Goal: Information Seeking & Learning: Learn about a topic

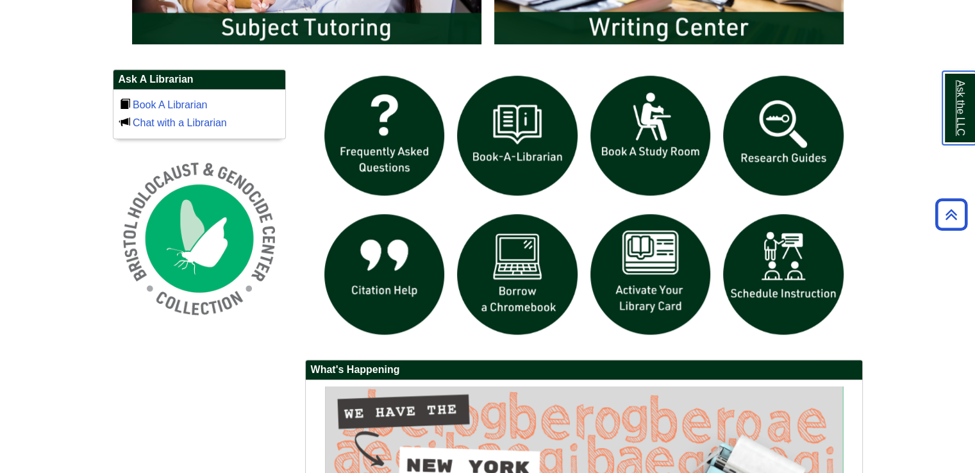
scroll to position [854, 0]
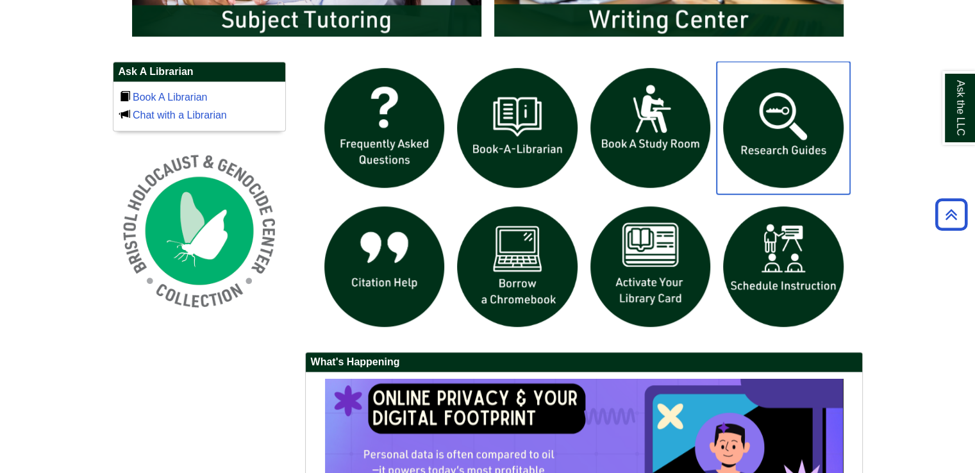
click at [788, 160] on img "slideshow" at bounding box center [783, 128] width 133 height 133
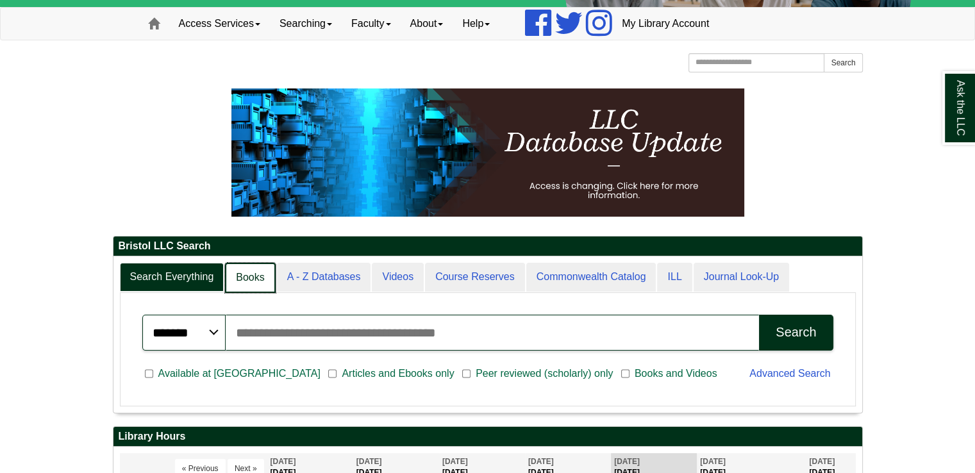
scroll to position [6, 6]
click at [251, 275] on link "Books" at bounding box center [250, 278] width 50 height 30
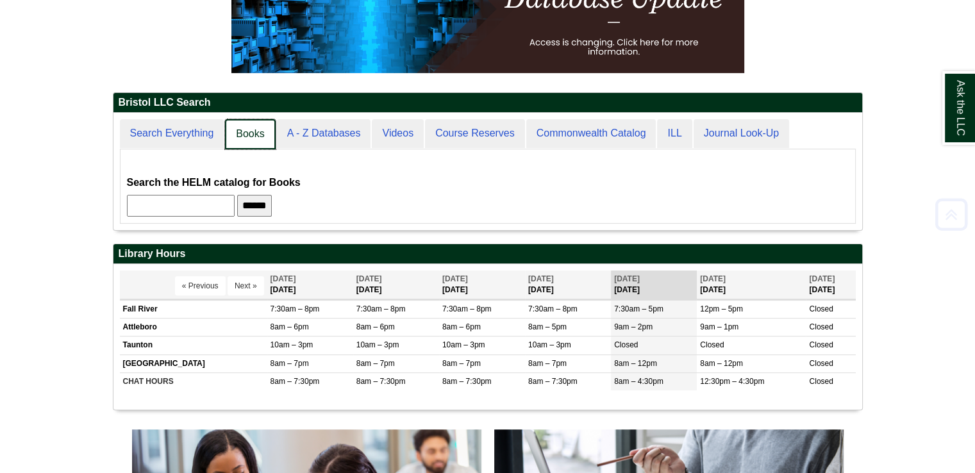
scroll to position [250, 0]
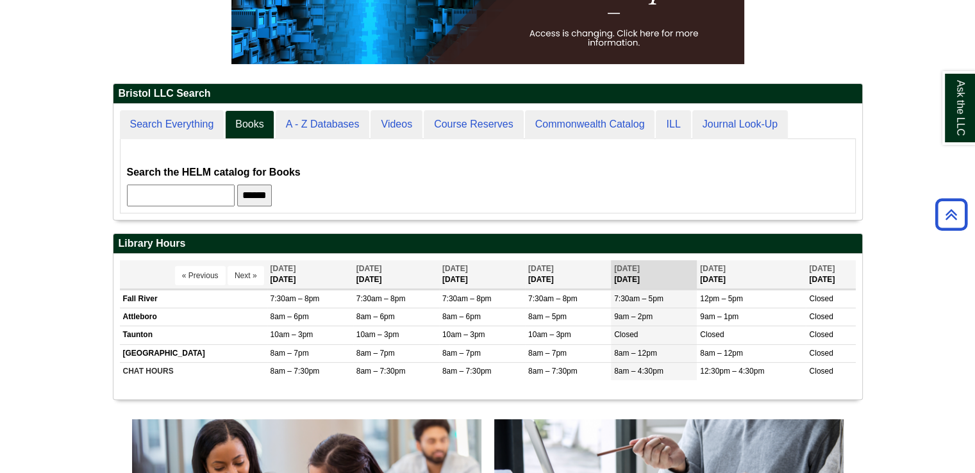
click at [186, 187] on input "text" at bounding box center [181, 196] width 108 height 22
type input "*******"
click at [237, 185] on input "******" at bounding box center [254, 196] width 35 height 22
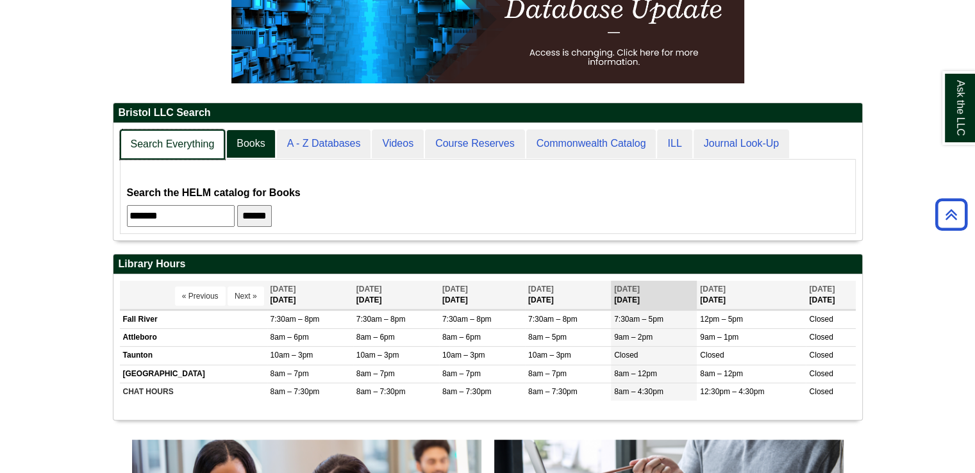
scroll to position [115, 749]
click at [205, 145] on link "Search Everything" at bounding box center [173, 144] width 106 height 30
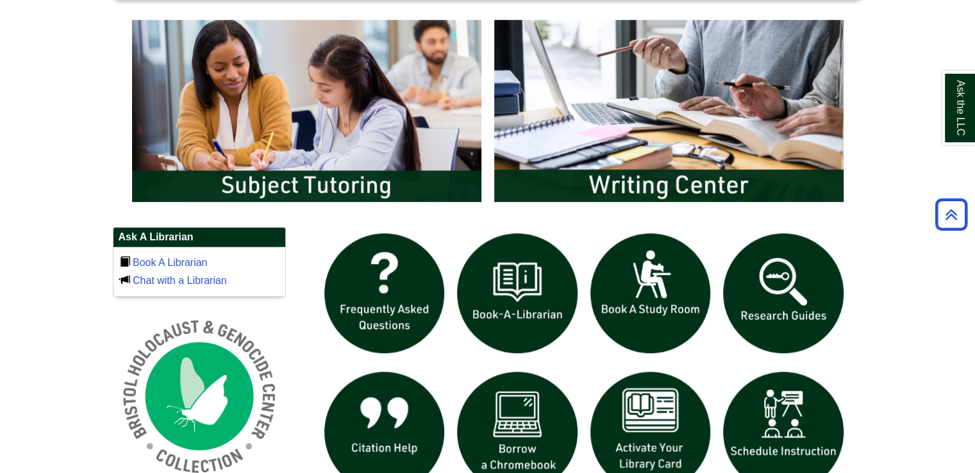
scroll to position [690, 0]
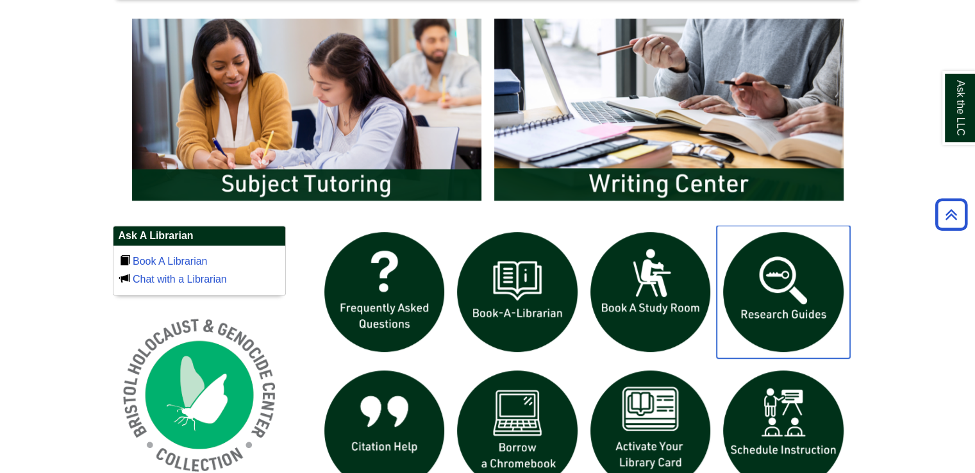
click at [792, 310] on img "slideshow" at bounding box center [783, 292] width 133 height 133
click at [832, 267] on img "slideshow" at bounding box center [783, 292] width 133 height 133
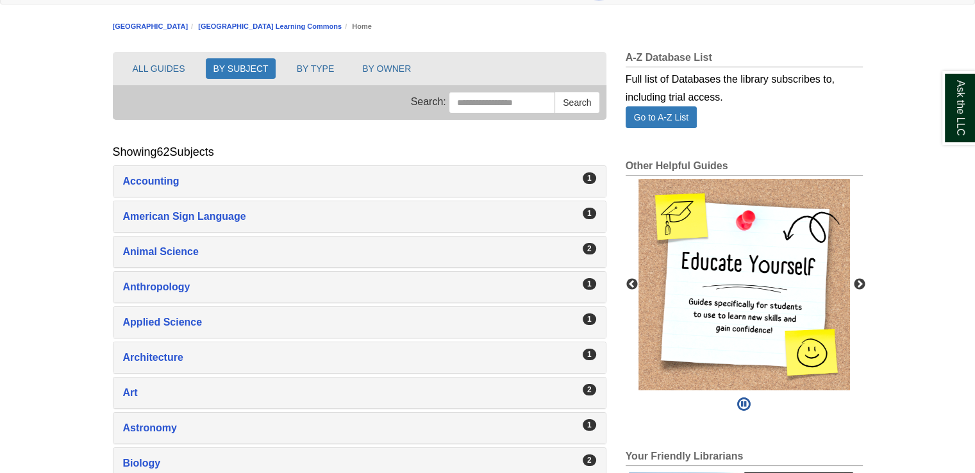
scroll to position [133, 0]
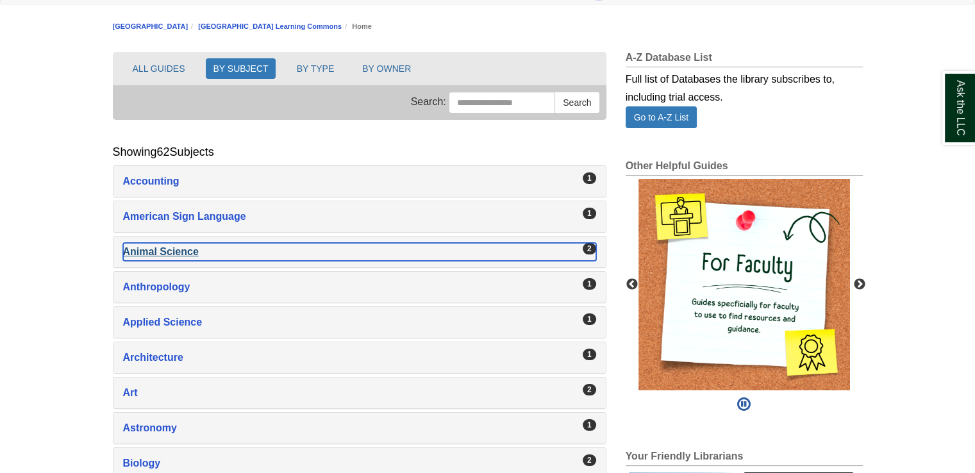
click at [199, 249] on div "Animal Science , 2 guides" at bounding box center [359, 252] width 473 height 18
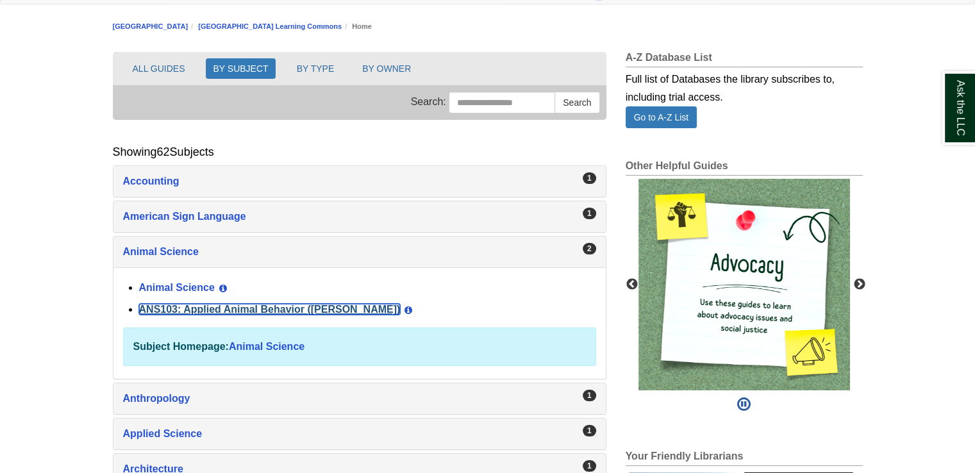
click at [208, 308] on link "ANS103: Applied Animal Behavior ([PERSON_NAME])" at bounding box center [269, 309] width 261 height 11
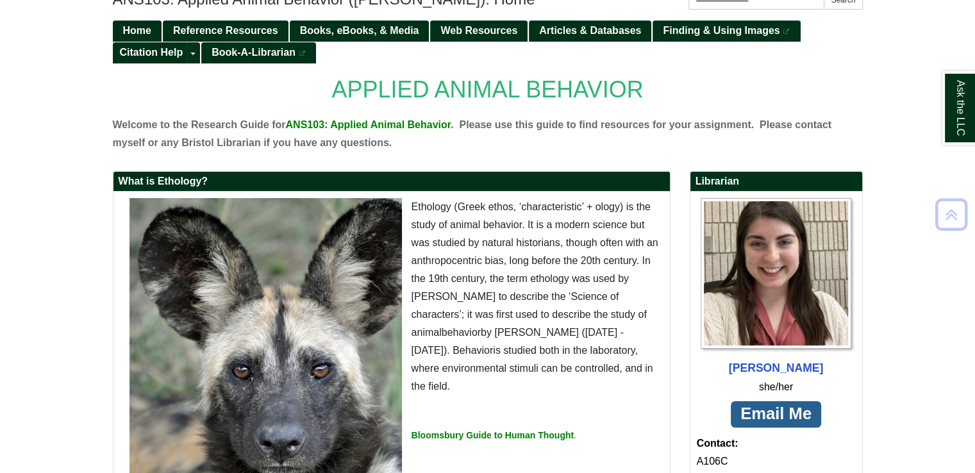
scroll to position [187, 0]
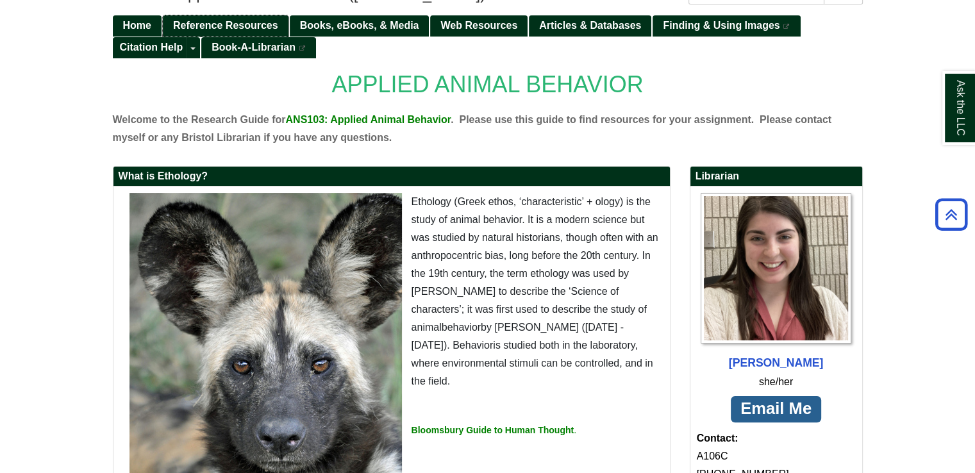
click at [215, 26] on span "Reference Resources" at bounding box center [225, 25] width 105 height 11
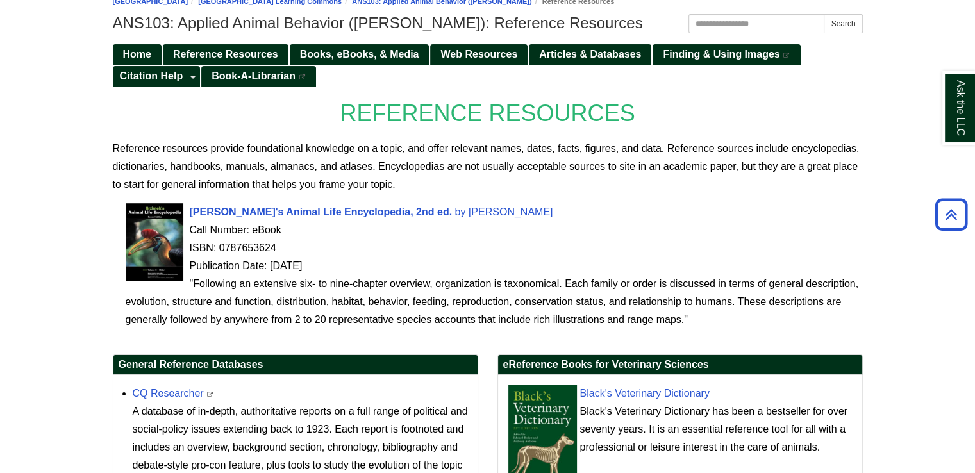
scroll to position [156, 0]
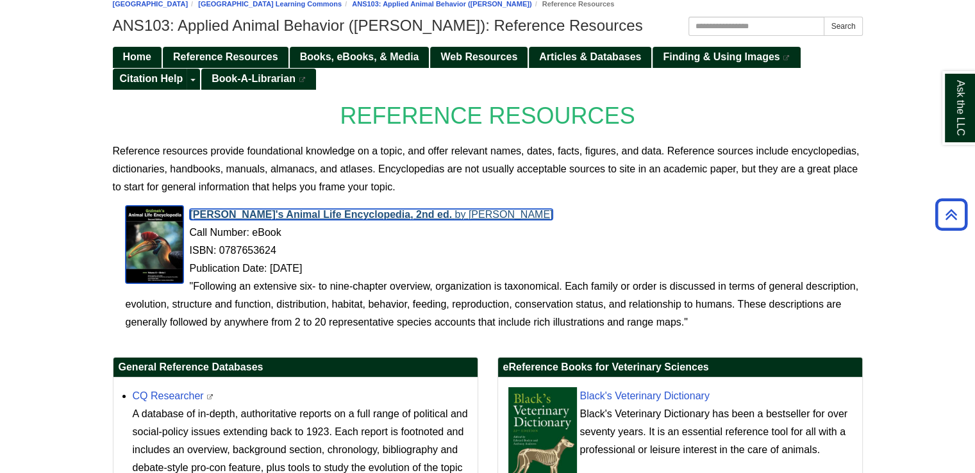
click at [328, 215] on span "Grzimek's Animal Life Encyclopedia, 2nd ed." at bounding box center [321, 214] width 263 height 11
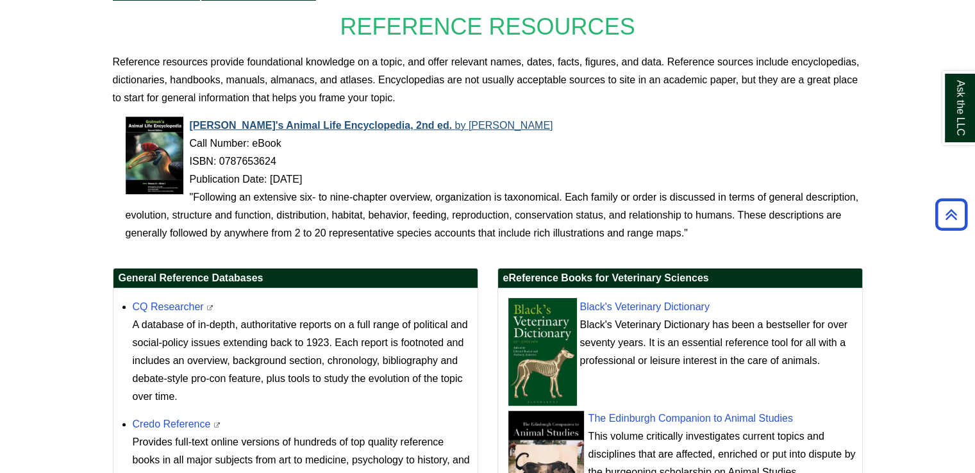
scroll to position [279, 0]
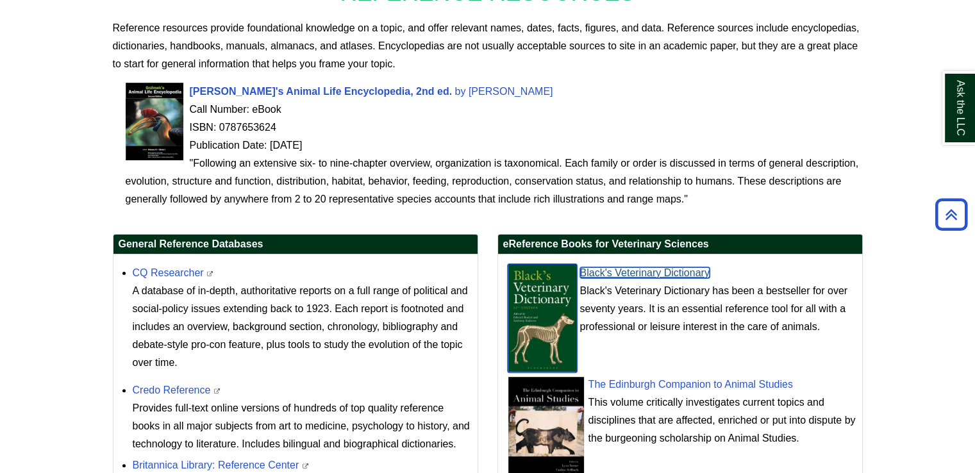
click at [601, 275] on link "Black's Veterinary Dictionary" at bounding box center [644, 272] width 129 height 11
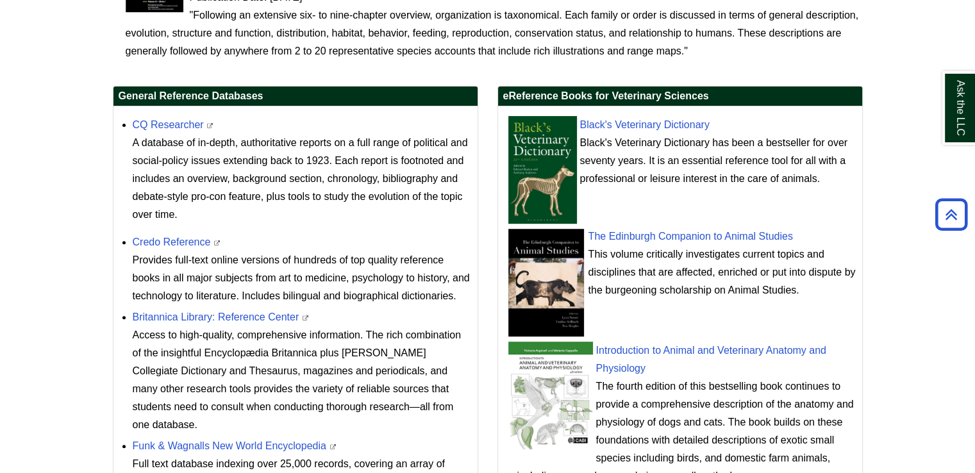
scroll to position [655, 0]
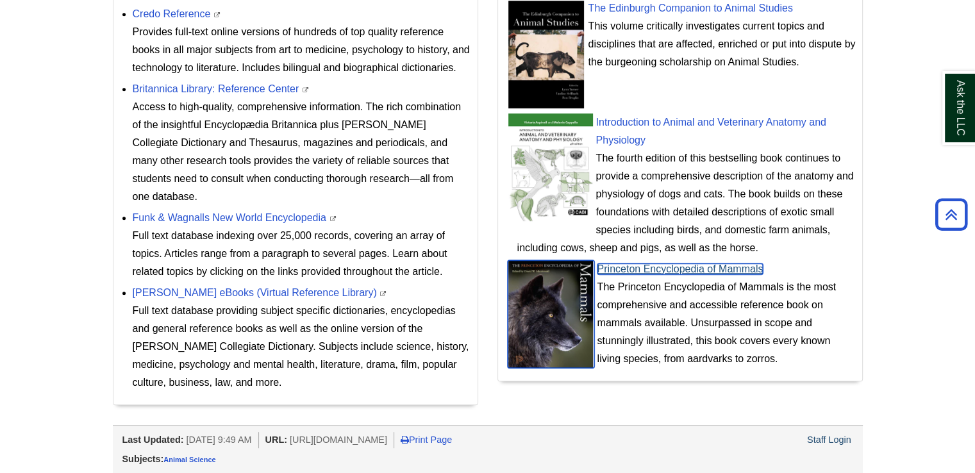
click at [620, 263] on link "Princeton Encyclopedia of Mammals" at bounding box center [680, 268] width 166 height 11
click at [620, 267] on link "Princeton Encyclopedia of Mammals" at bounding box center [680, 268] width 166 height 11
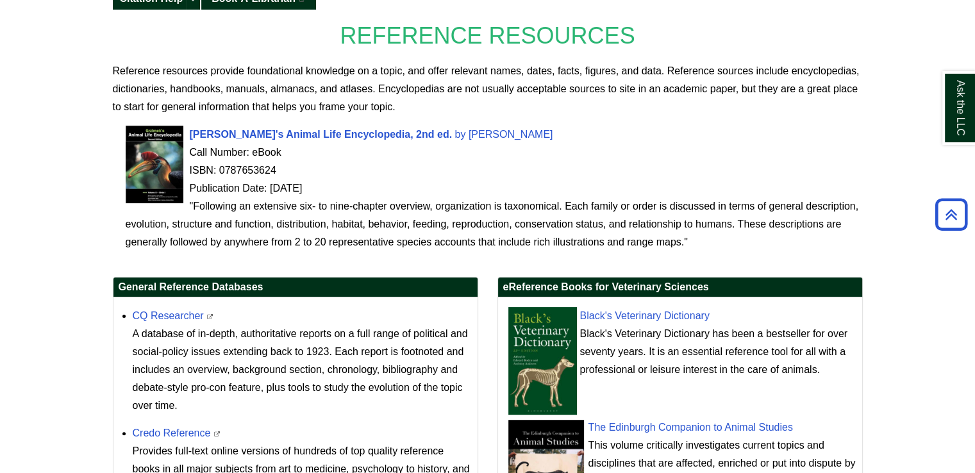
scroll to position [0, 0]
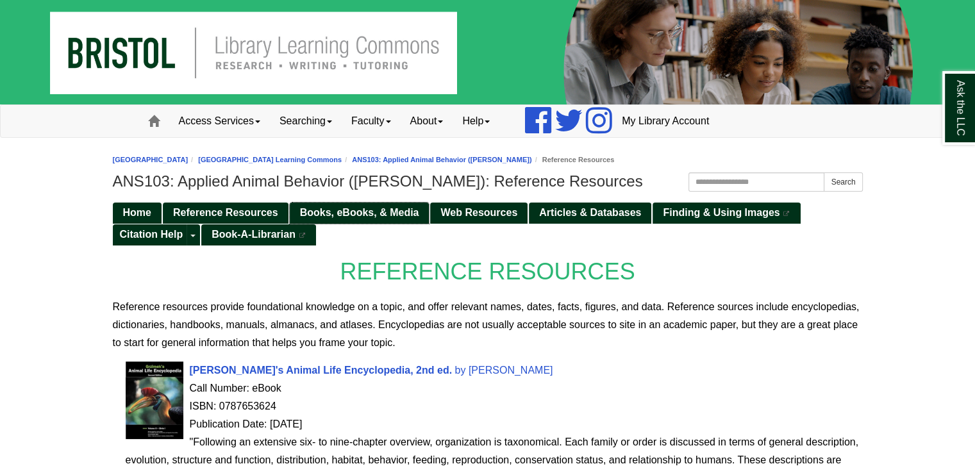
click at [328, 207] on span "Books, eBooks, & Media" at bounding box center [359, 212] width 119 height 11
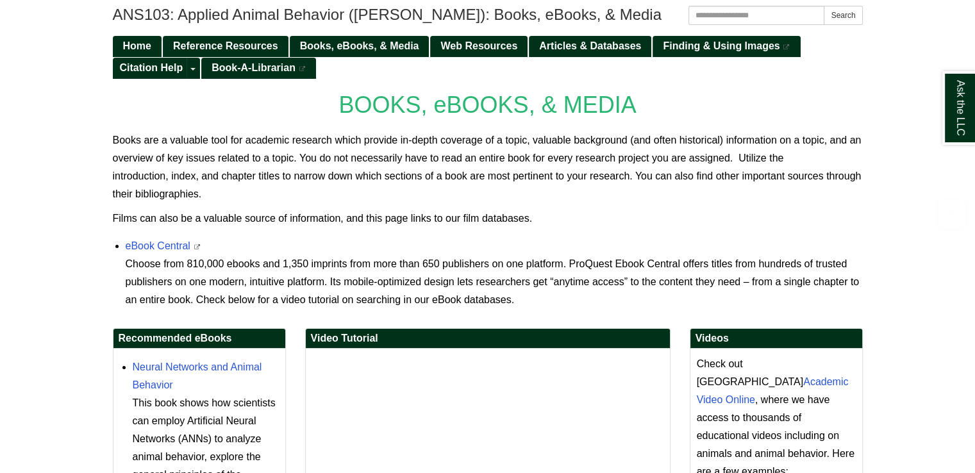
scroll to position [171, 0]
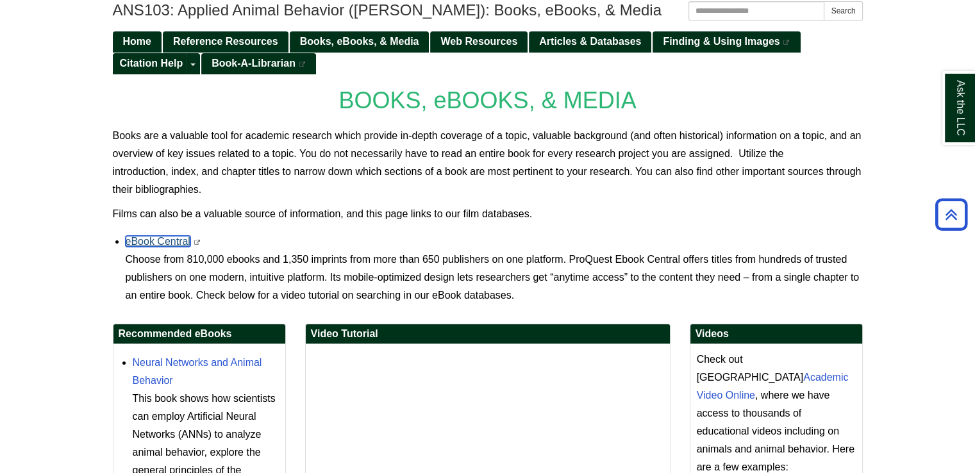
click at [156, 240] on link "eBook Central" at bounding box center [158, 241] width 65 height 11
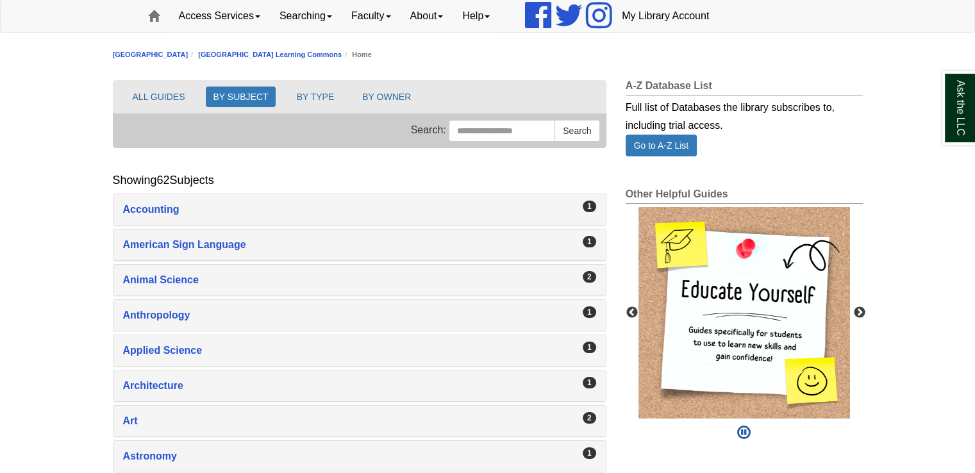
scroll to position [123, 0]
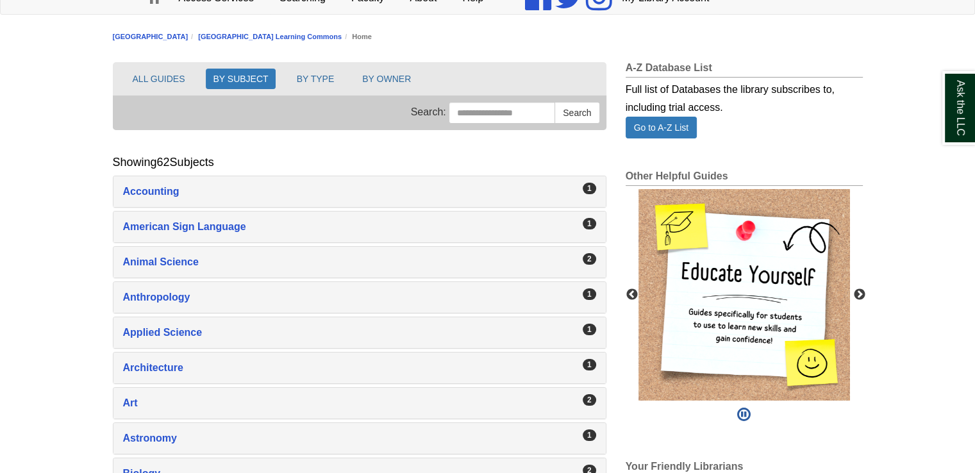
click at [265, 250] on div "2 Animal Science , 2 guides" at bounding box center [359, 262] width 492 height 31
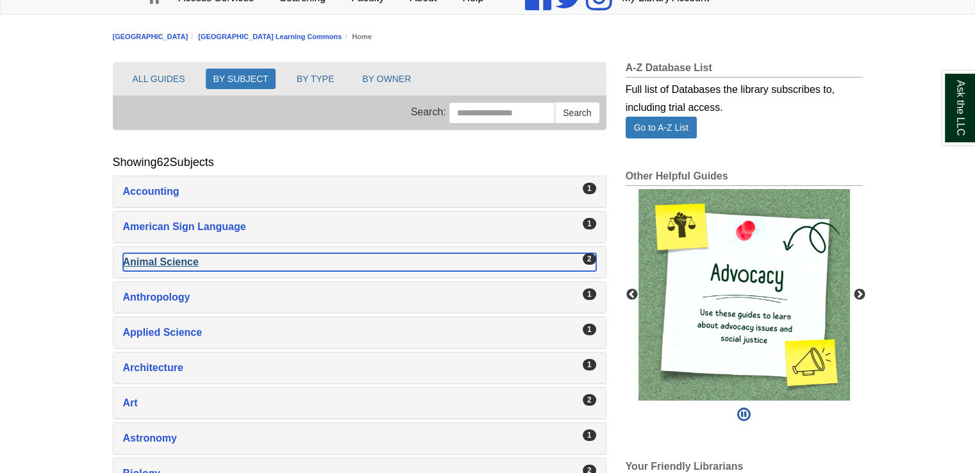
click at [185, 257] on div "Animal Science , 2 guides" at bounding box center [359, 262] width 473 height 18
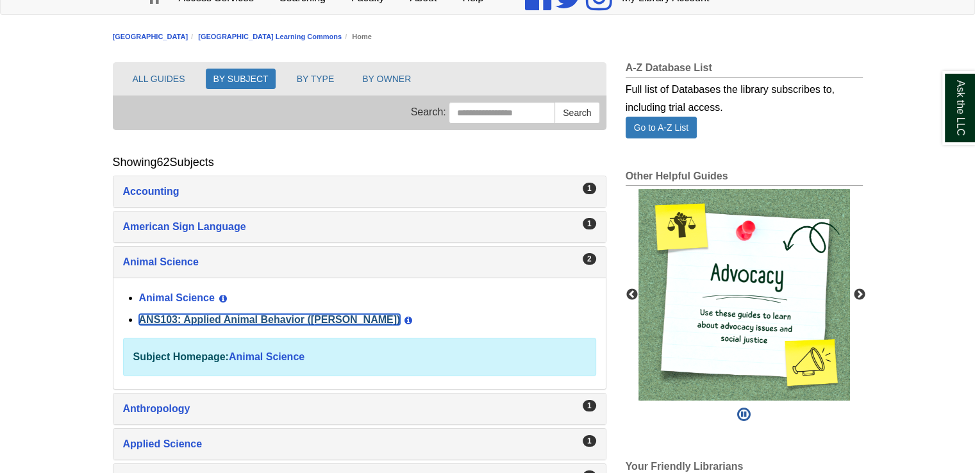
click at [191, 316] on link "ANS103: Applied Animal Behavior ([PERSON_NAME])" at bounding box center [269, 319] width 261 height 11
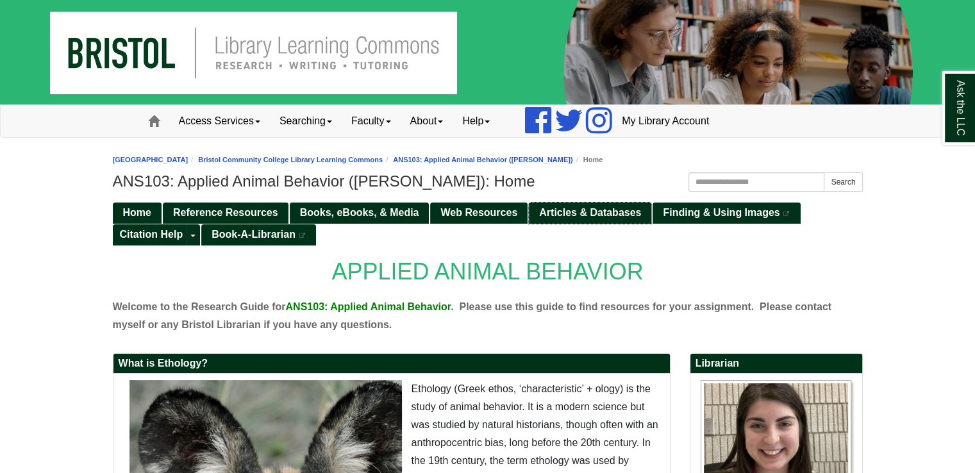
click at [577, 216] on span "Articles & Databases" at bounding box center [590, 212] width 102 height 11
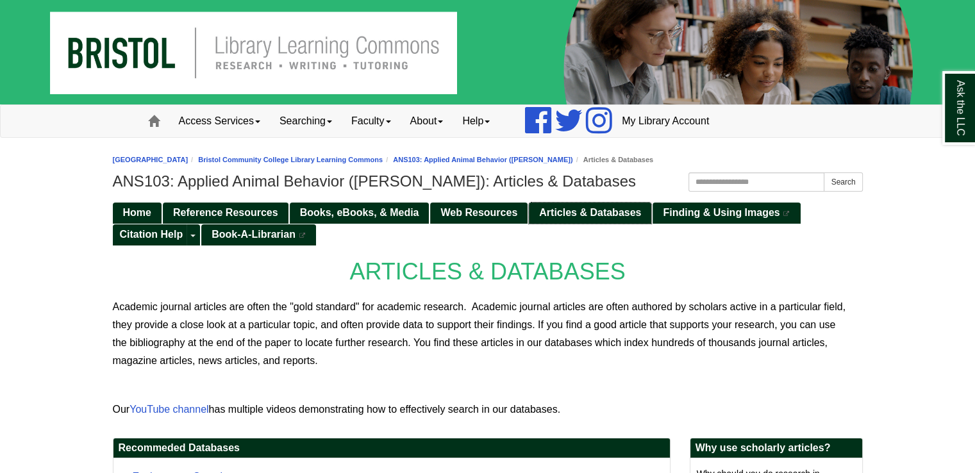
click at [569, 211] on span "Articles & Databases" at bounding box center [590, 212] width 102 height 11
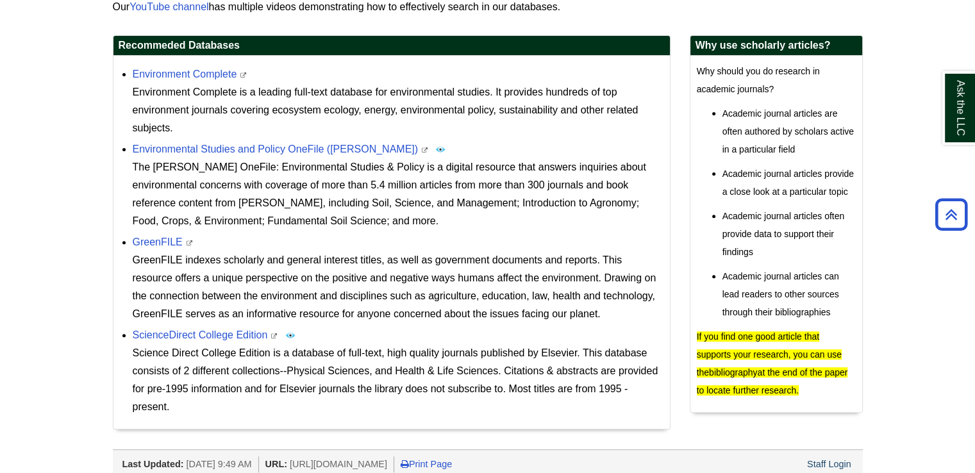
scroll to position [410, 0]
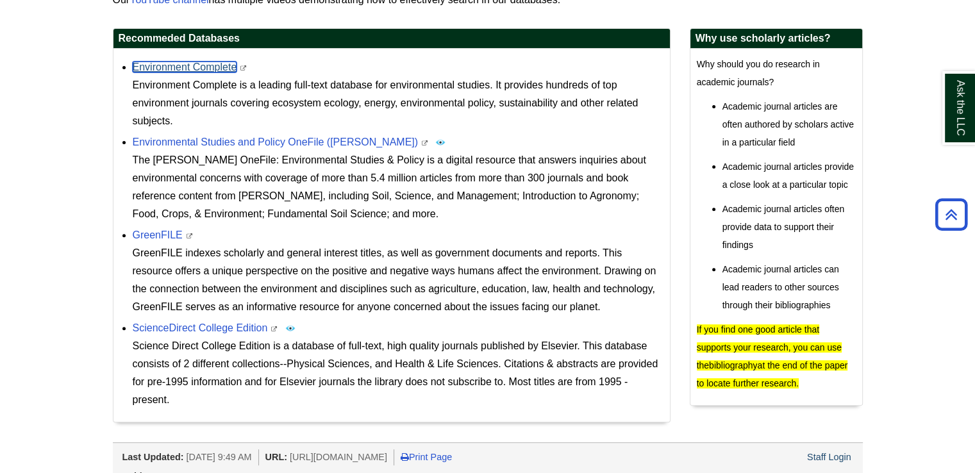
click at [205, 64] on link "Environment Complete" at bounding box center [185, 67] width 104 height 11
click at [188, 69] on link "Environment Complete" at bounding box center [185, 67] width 104 height 11
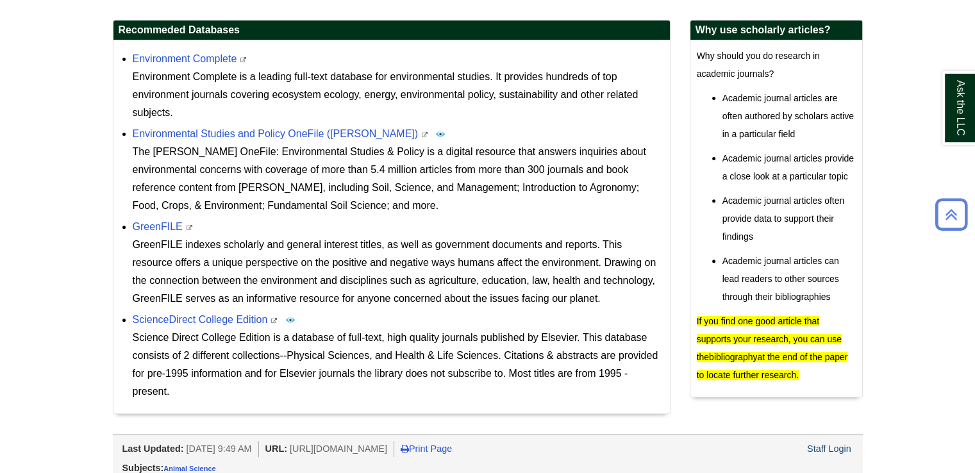
scroll to position [427, 0]
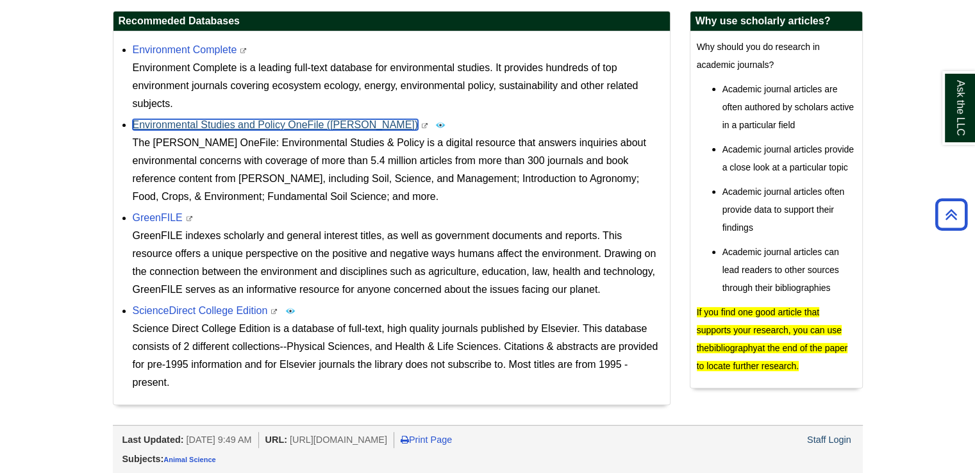
click at [208, 121] on link "Environmental Studies and Policy OneFile (Gale)" at bounding box center [276, 124] width 286 height 11
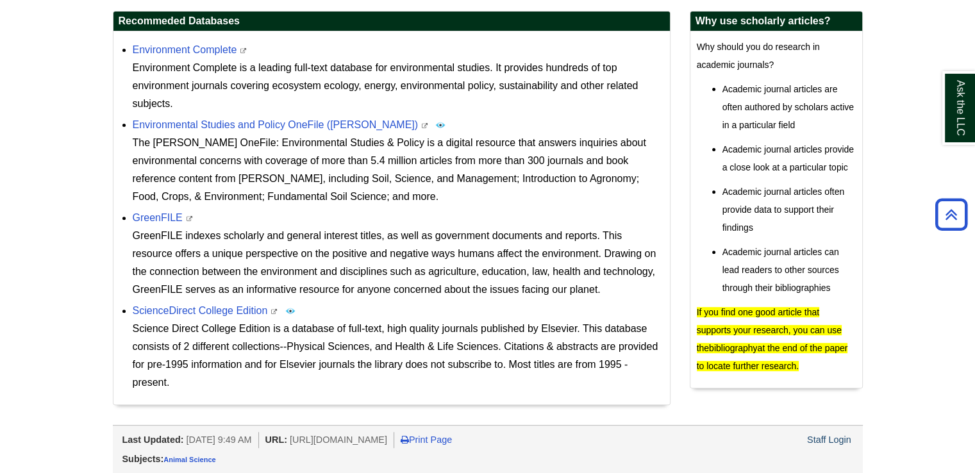
scroll to position [420, 0]
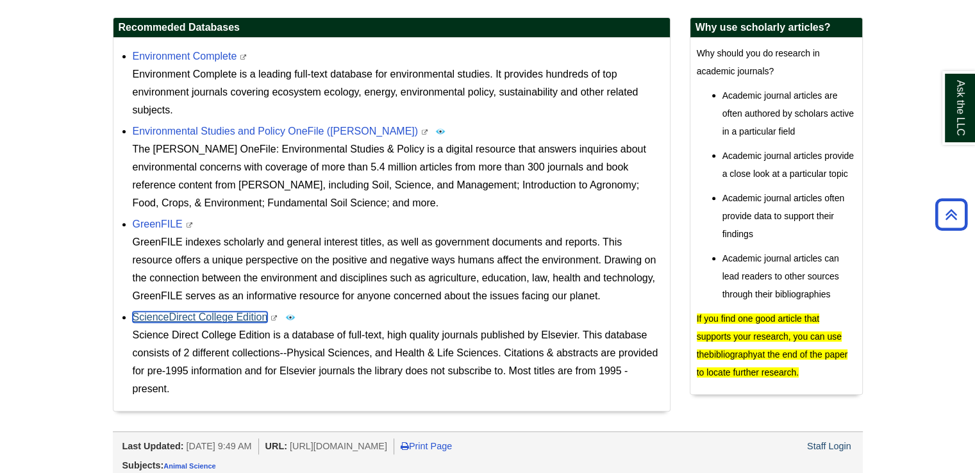
click at [208, 311] on link "ScienceDirect College Edition" at bounding box center [200, 316] width 135 height 11
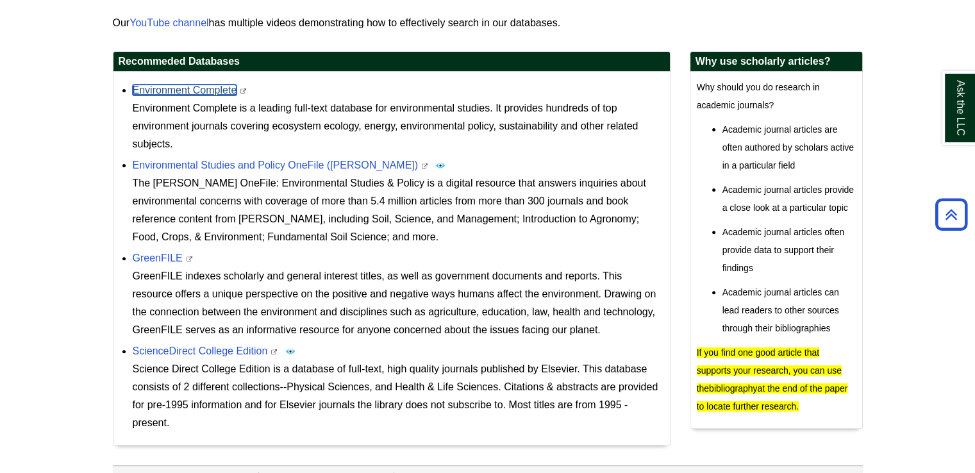
click at [219, 85] on link "Environment Complete" at bounding box center [185, 90] width 104 height 11
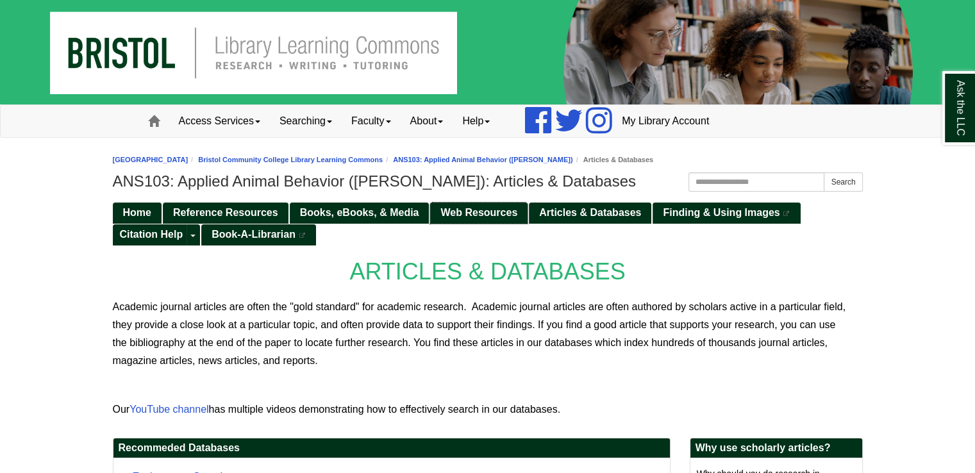
click at [464, 210] on span "Web Resources" at bounding box center [478, 212] width 77 height 11
click at [455, 220] on link "Web Resources" at bounding box center [478, 213] width 97 height 21
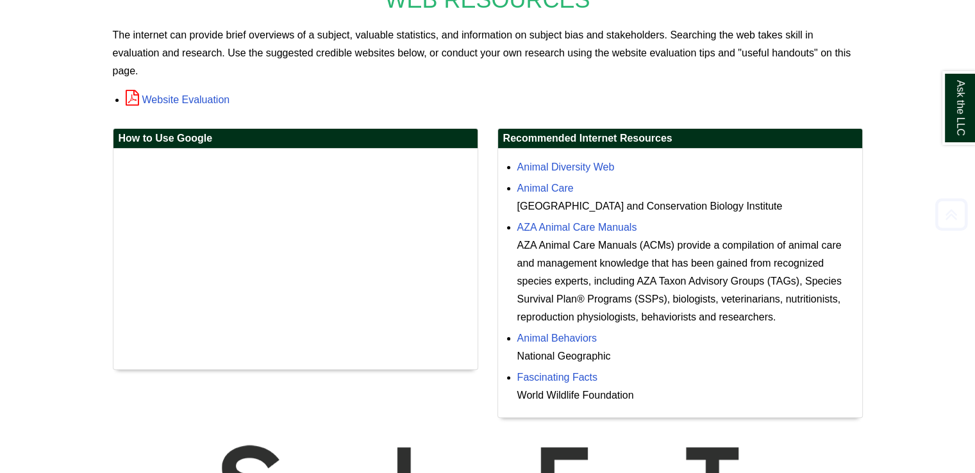
scroll to position [278, 0]
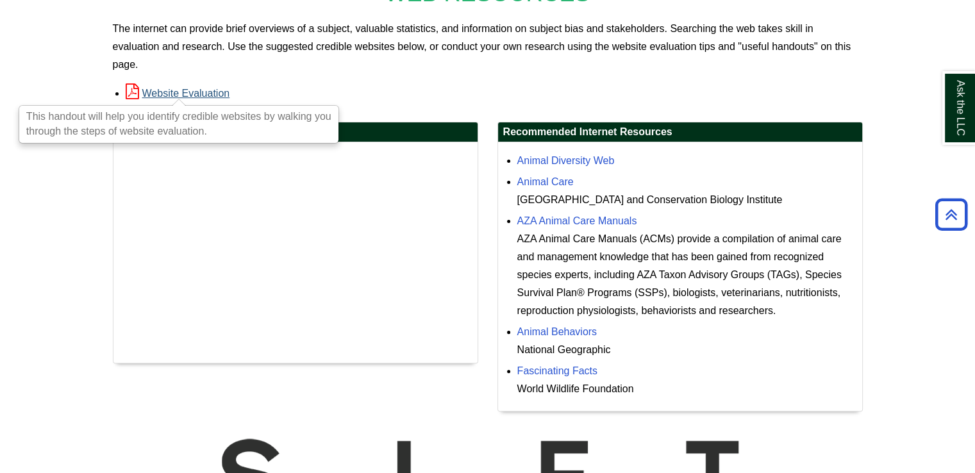
click at [203, 88] on link "Website Evaluation" at bounding box center [178, 93] width 104 height 11
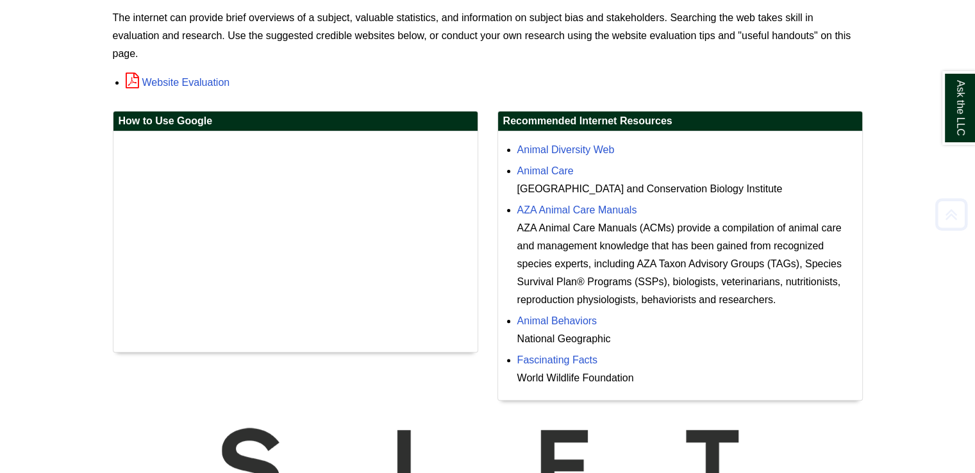
scroll to position [292, 0]
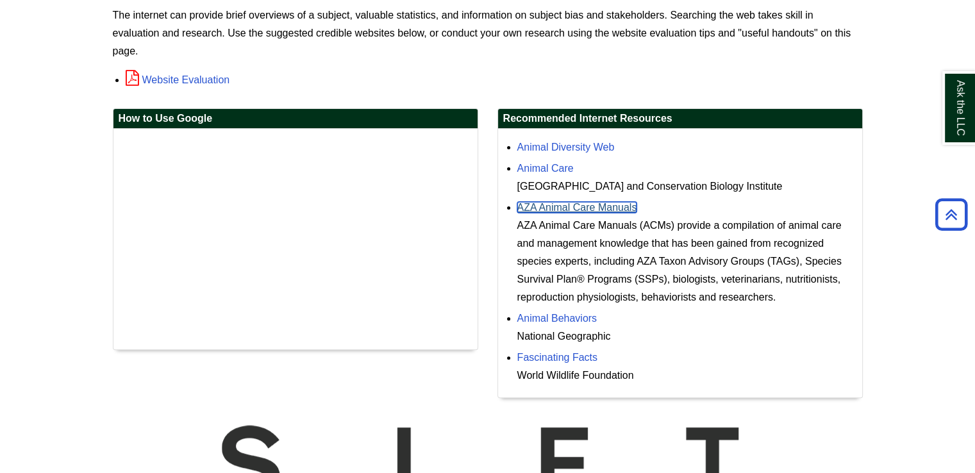
click at [565, 206] on link "AZA Animal Care Manuals" at bounding box center [577, 207] width 120 height 11
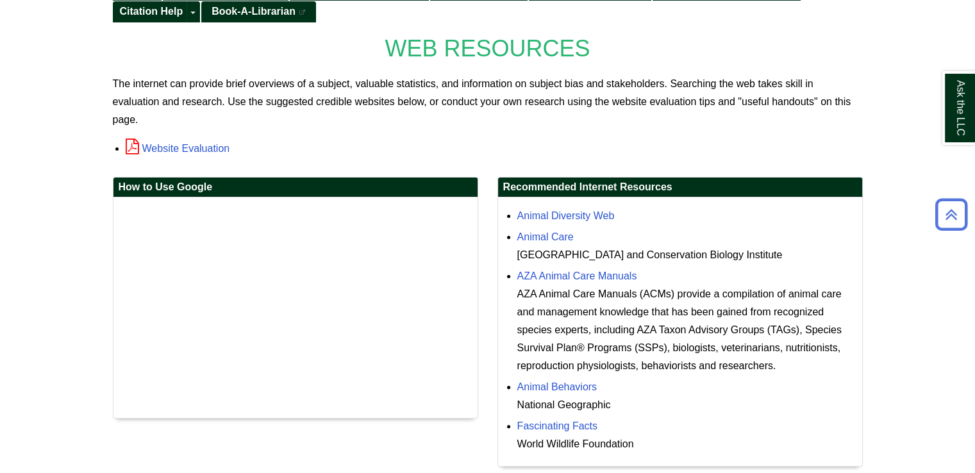
scroll to position [224, 0]
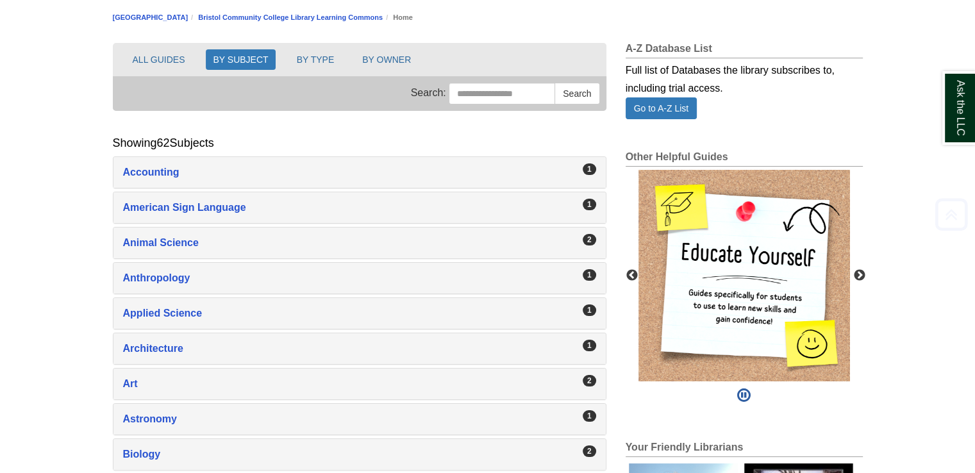
scroll to position [145, 0]
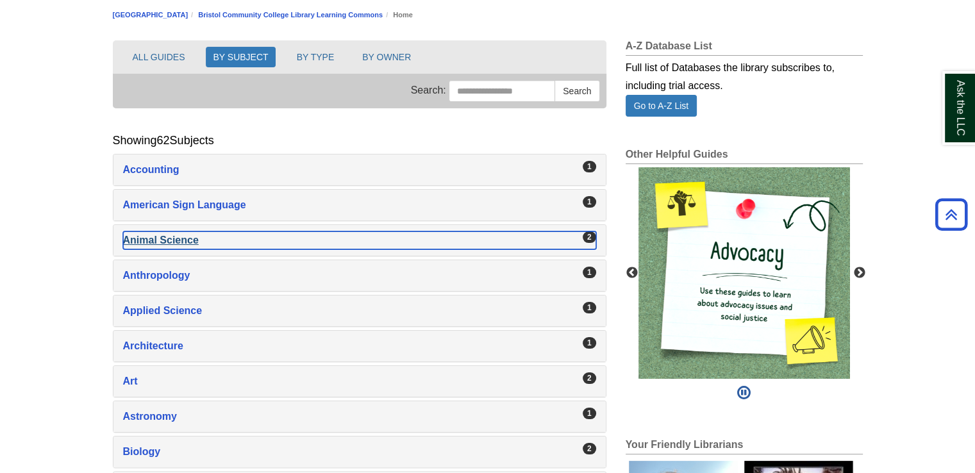
click at [150, 244] on div "Animal Science , 2 guides" at bounding box center [359, 240] width 473 height 18
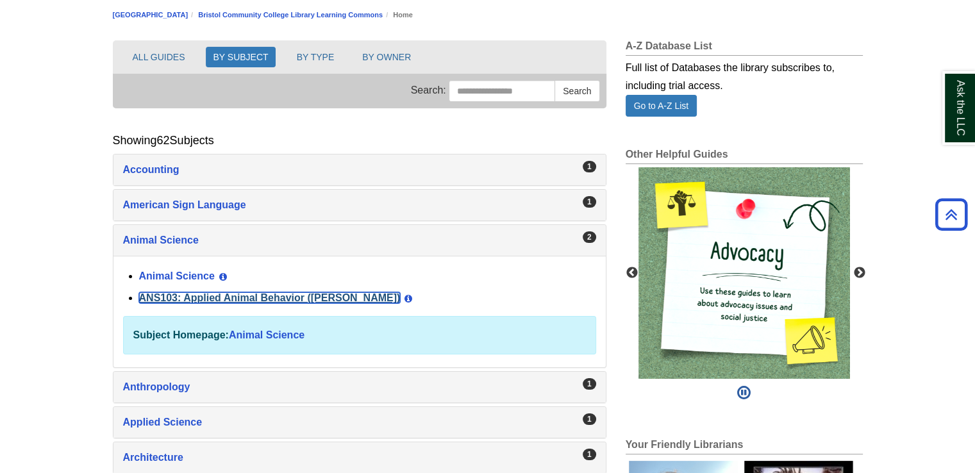
click at [184, 293] on link "ANS103: Applied Animal Behavior ([PERSON_NAME])" at bounding box center [269, 297] width 261 height 11
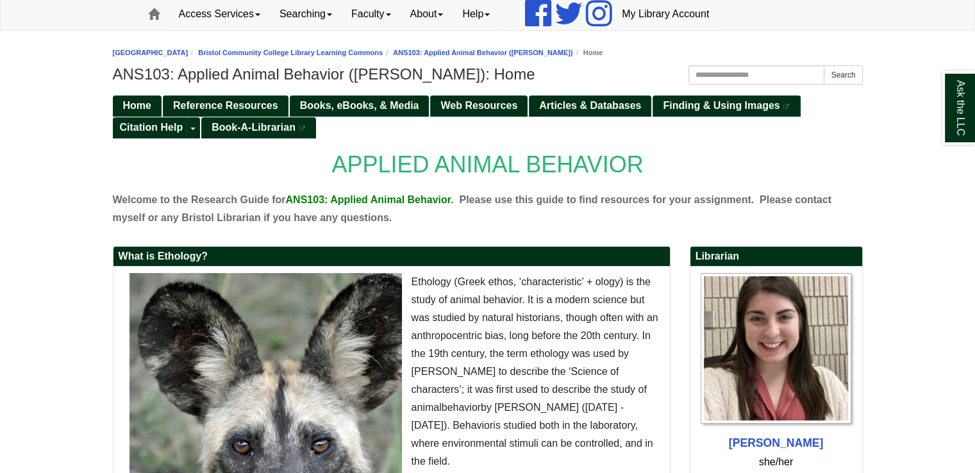
scroll to position [108, 0]
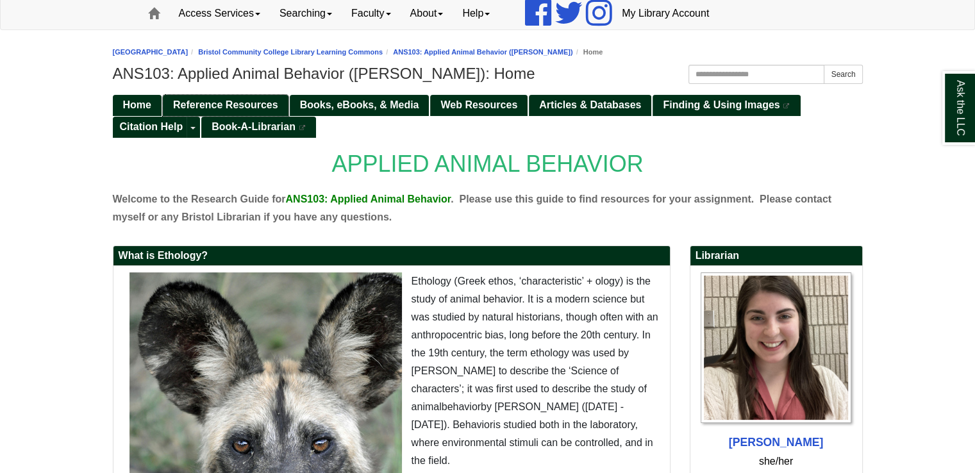
click at [257, 104] on span "Reference Resources" at bounding box center [225, 104] width 105 height 11
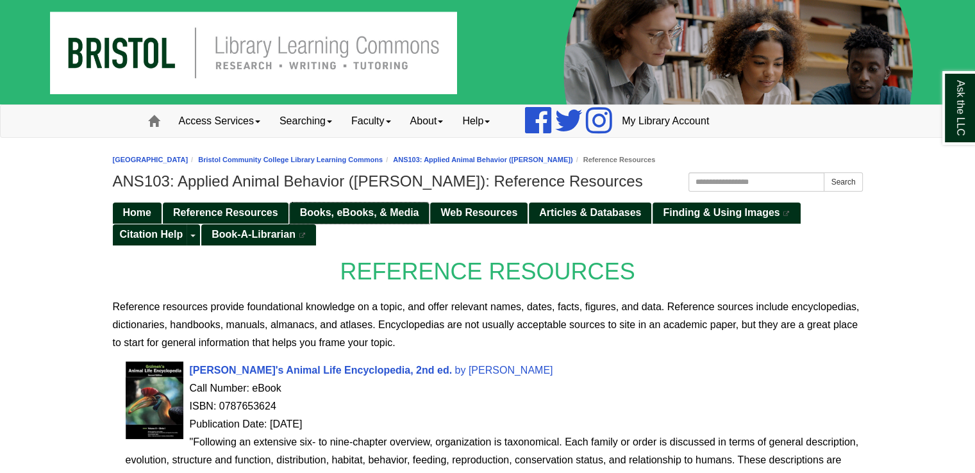
click at [363, 205] on link "Books, eBooks, & Media" at bounding box center [360, 213] width 140 height 21
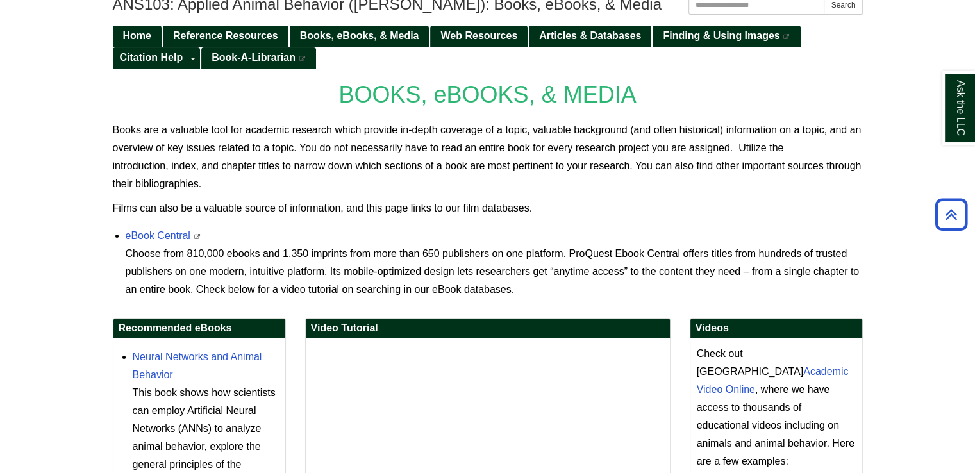
scroll to position [109, 0]
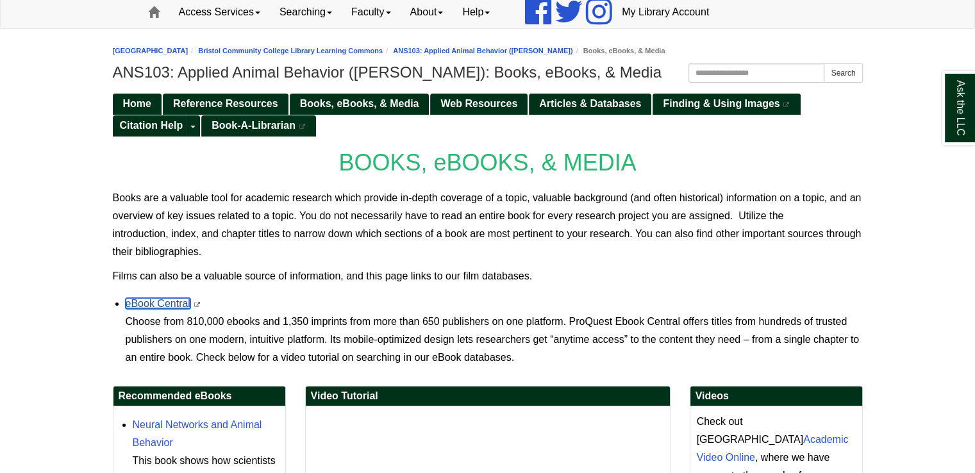
click at [151, 298] on link "eBook Central" at bounding box center [158, 303] width 65 height 11
click at [477, 104] on span "Web Resources" at bounding box center [478, 103] width 77 height 11
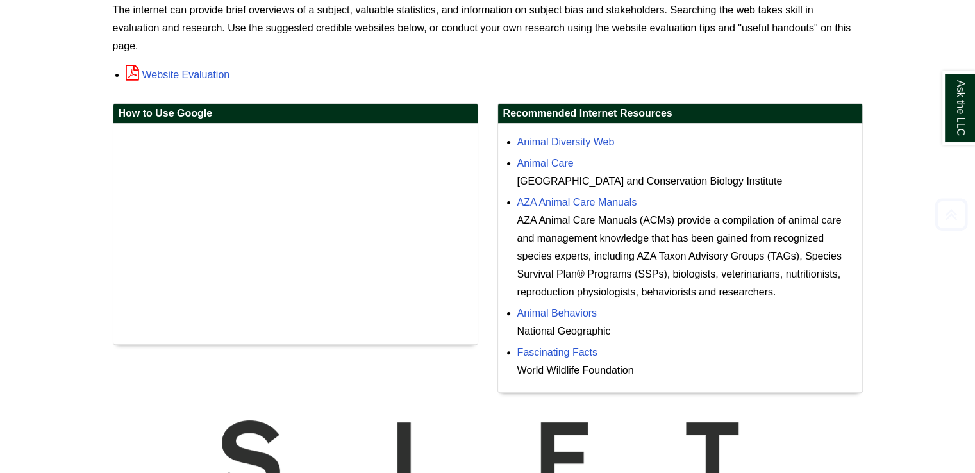
scroll to position [303, 0]
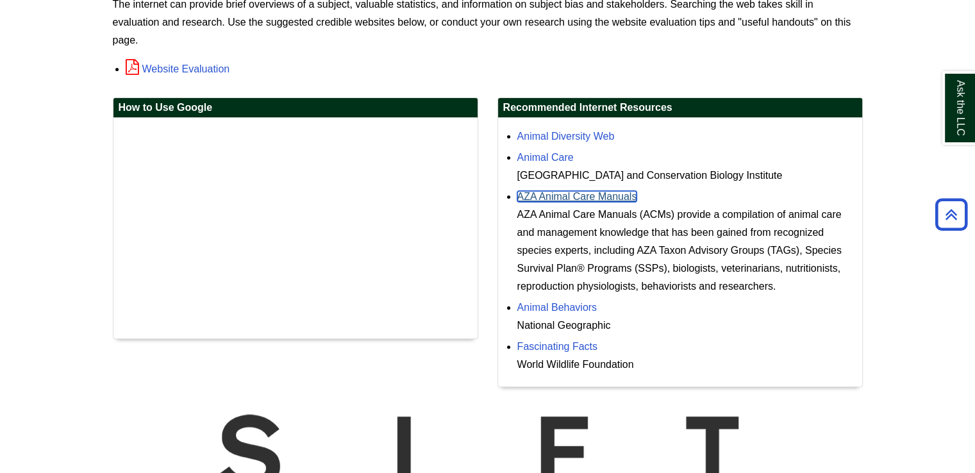
click at [560, 194] on link "AZA Animal Care Manuals" at bounding box center [577, 196] width 120 height 11
